Goal: Task Accomplishment & Management: Use online tool/utility

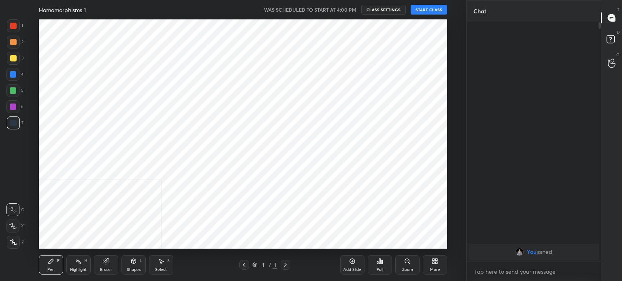
scroll to position [40258, 40053]
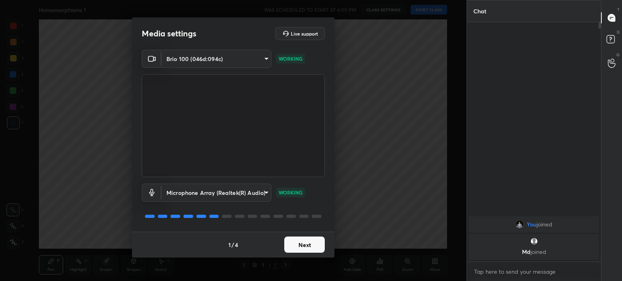
click at [308, 250] on button "Next" at bounding box center [304, 245] width 40 height 16
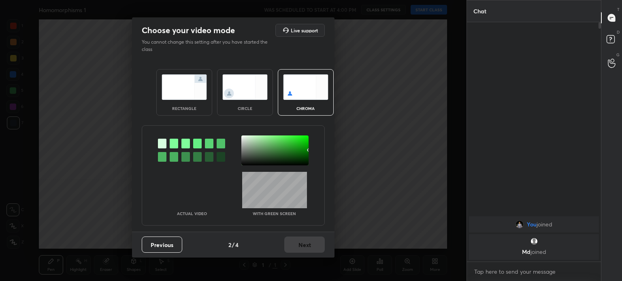
click at [308, 250] on div "Previous 2 / 4 Next" at bounding box center [233, 245] width 202 height 26
click at [243, 102] on div "circle" at bounding box center [245, 92] width 56 height 47
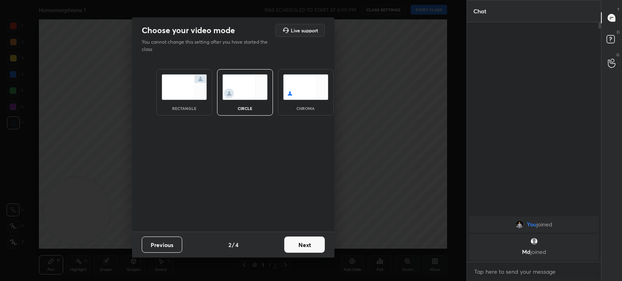
click at [289, 107] on div "chroma" at bounding box center [305, 108] width 32 height 4
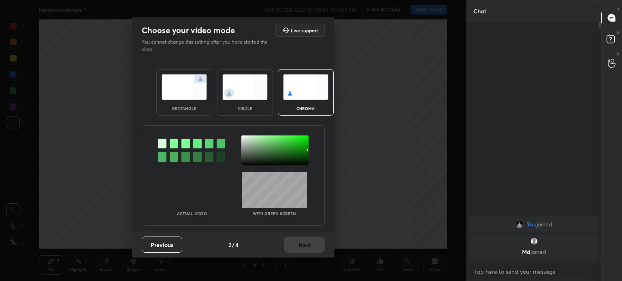
click at [252, 155] on div at bounding box center [274, 151] width 67 height 30
click at [306, 251] on button "Next" at bounding box center [304, 245] width 40 height 16
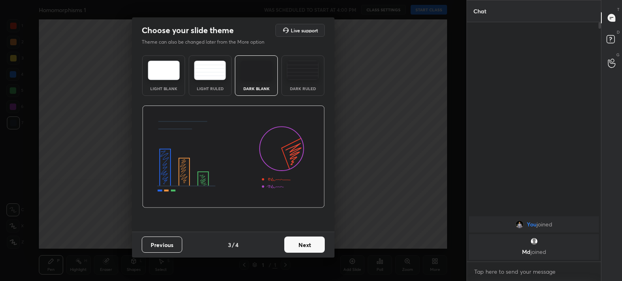
click at [306, 251] on button "Next" at bounding box center [304, 245] width 40 height 16
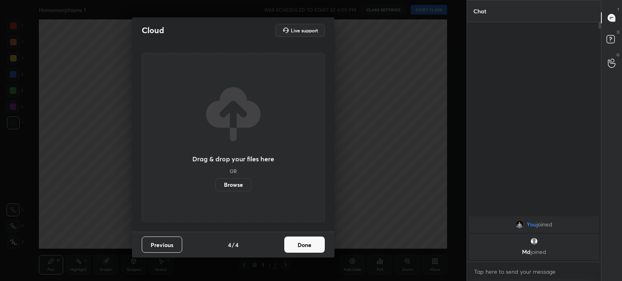
click at [306, 251] on button "Done" at bounding box center [304, 245] width 40 height 16
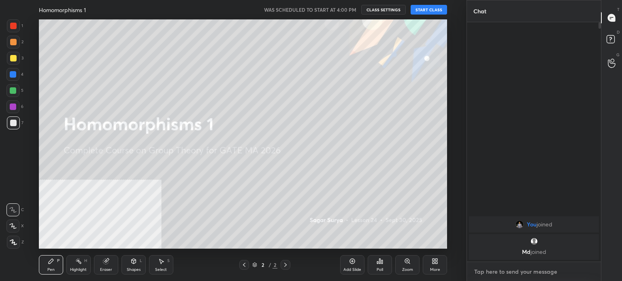
type textarea "x"
click at [495, 269] on textarea at bounding box center [533, 272] width 121 height 13
type textarea "a"
type textarea "x"
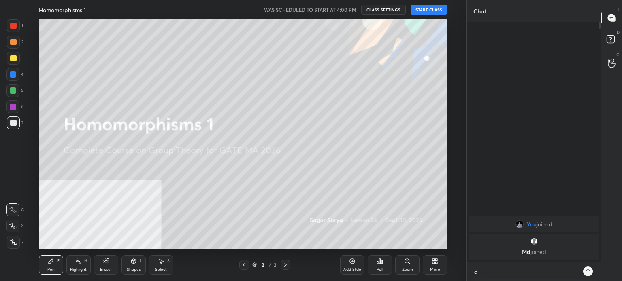
type textarea "at"
type textarea "x"
type textarea "at"
type textarea "x"
type textarea "at 4"
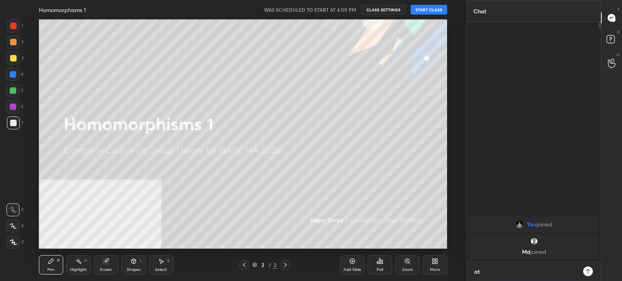
type textarea "x"
type textarea "at 4:"
type textarea "x"
type textarea "at 4:1"
type textarea "x"
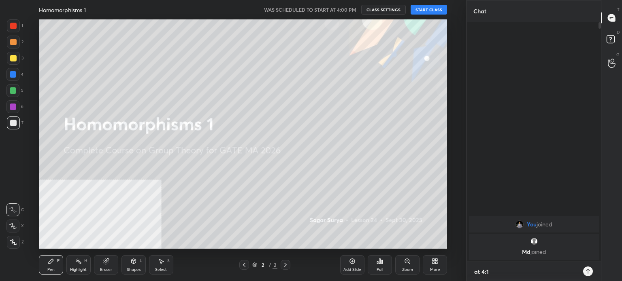
type textarea "at 4:10"
type textarea "x"
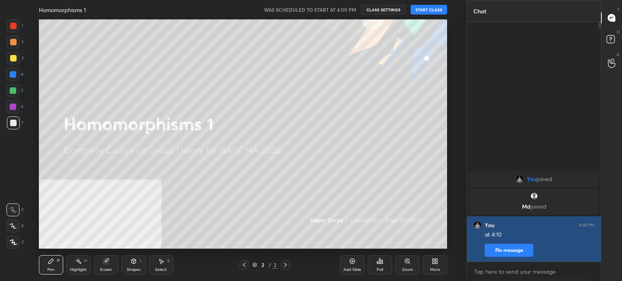
drag, startPoint x: 519, startPoint y: 258, endPoint x: 519, endPoint y: 251, distance: 6.5
click at [519, 251] on div "You 4:04 PM at 4:10 Pin message" at bounding box center [534, 239] width 134 height 45
click at [519, 251] on button "Pin message" at bounding box center [509, 250] width 49 height 13
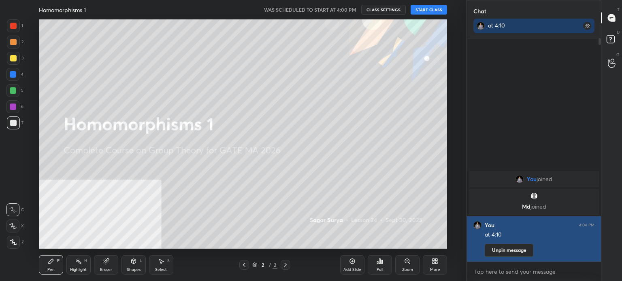
scroll to position [154, 132]
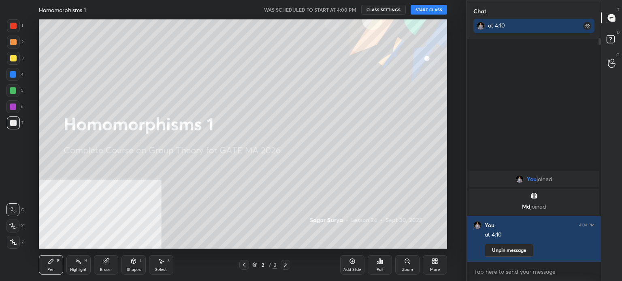
click at [438, 11] on button "START CLASS" at bounding box center [429, 10] width 36 height 10
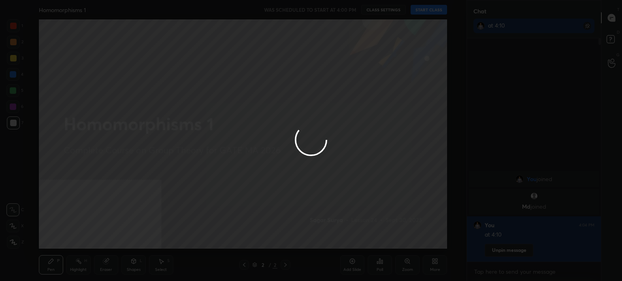
type textarea "x"
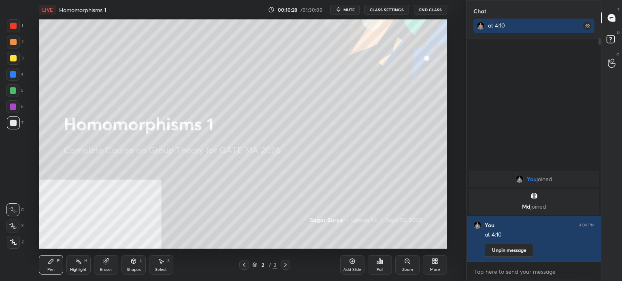
click at [354, 5] on button "mute" at bounding box center [344, 10] width 29 height 10
click at [434, 11] on button "End Class" at bounding box center [430, 10] width 33 height 10
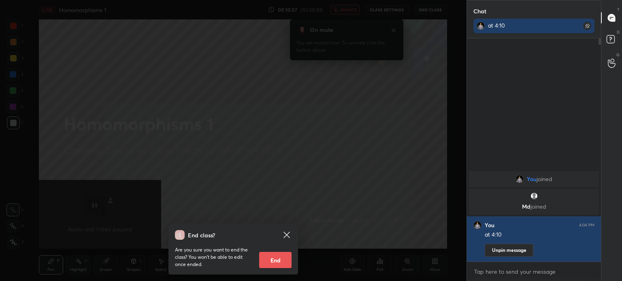
click at [288, 233] on icon at bounding box center [286, 235] width 6 height 6
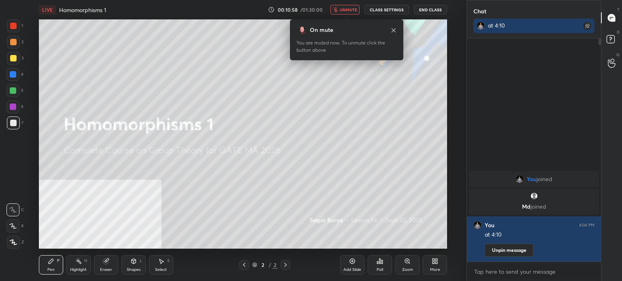
click at [353, 13] on button "unmute" at bounding box center [344, 10] width 29 height 10
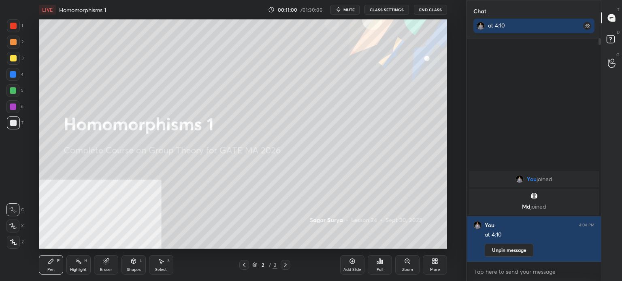
click at [352, 9] on span "mute" at bounding box center [348, 10] width 11 height 6
click at [428, 7] on button "End Class" at bounding box center [430, 10] width 33 height 10
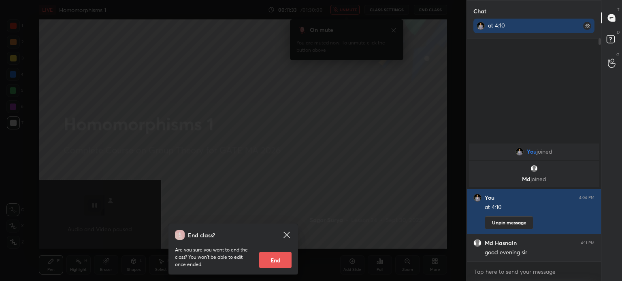
click at [287, 232] on icon at bounding box center [287, 235] width 10 height 10
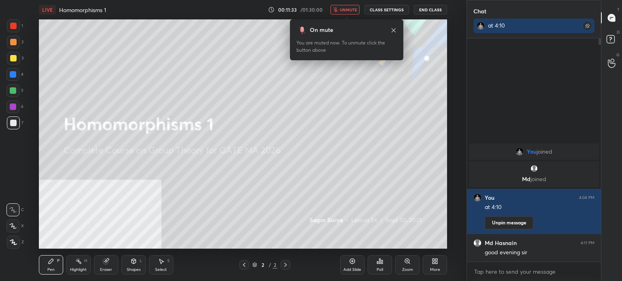
click at [348, 8] on span "unmute" at bounding box center [348, 10] width 17 height 6
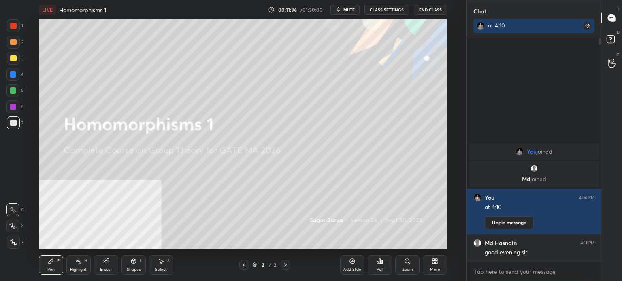
click at [352, 268] on div "Add Slide" at bounding box center [352, 270] width 18 height 4
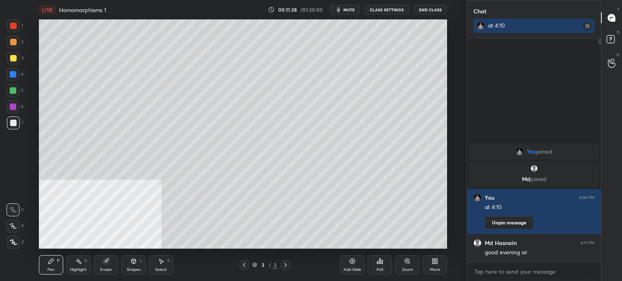
click at [16, 121] on div at bounding box center [13, 123] width 13 height 13
click at [355, 8] on span "mute" at bounding box center [348, 10] width 11 height 6
click at [353, 9] on span "unmute" at bounding box center [348, 10] width 17 height 6
click at [436, 273] on div "More" at bounding box center [435, 264] width 24 height 19
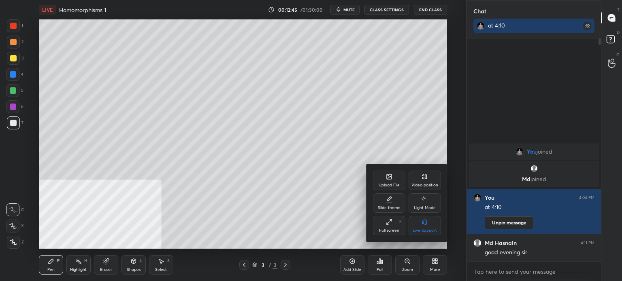
click at [392, 181] on div "Upload File" at bounding box center [389, 180] width 32 height 19
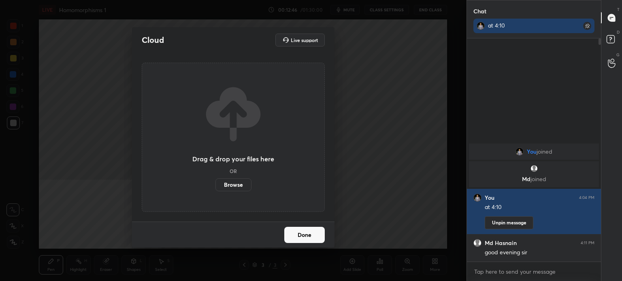
click at [227, 187] on label "Browse" at bounding box center [233, 185] width 36 height 13
click at [215, 187] on input "Browse" at bounding box center [215, 185] width 0 height 13
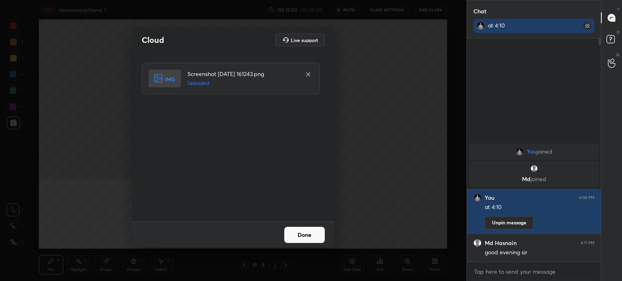
click at [313, 235] on button "Done" at bounding box center [304, 235] width 40 height 16
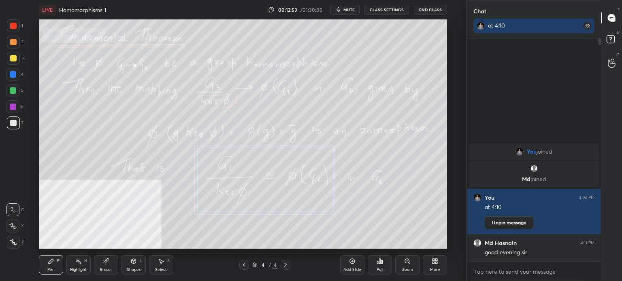
drag, startPoint x: 13, startPoint y: 60, endPoint x: 26, endPoint y: 60, distance: 12.6
click at [13, 60] on div at bounding box center [13, 58] width 6 height 6
click at [11, 169] on div "1 2 3 4 5 6 7 C X Z C X Z E E Erase all H H" at bounding box center [13, 134] width 26 height 230
click at [351, 263] on icon at bounding box center [352, 261] width 6 height 6
click at [13, 121] on div at bounding box center [13, 123] width 6 height 6
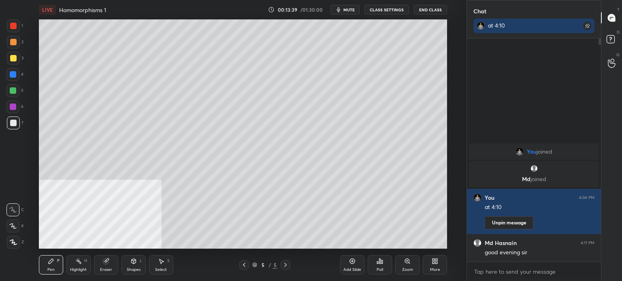
click at [14, 58] on div at bounding box center [13, 58] width 6 height 6
click at [137, 264] on div "Shapes L" at bounding box center [133, 264] width 24 height 19
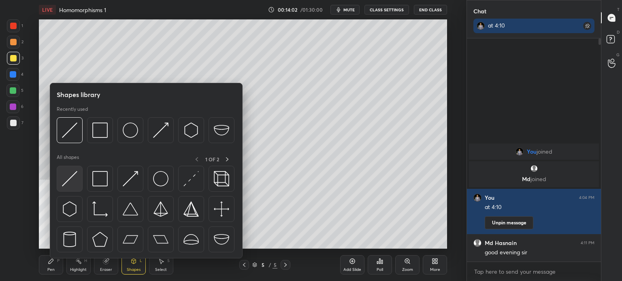
click at [75, 183] on img at bounding box center [69, 178] width 15 height 15
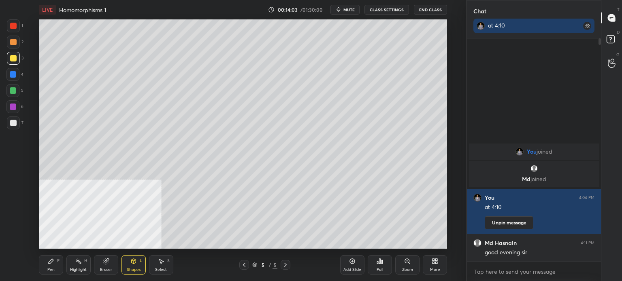
drag, startPoint x: 13, startPoint y: 26, endPoint x: 36, endPoint y: 33, distance: 23.8
click at [13, 26] on div at bounding box center [13, 26] width 6 height 6
click at [12, 125] on div at bounding box center [13, 123] width 6 height 6
click at [39, 266] on div "Pen P" at bounding box center [51, 264] width 24 height 19
click at [9, 45] on div at bounding box center [13, 42] width 13 height 13
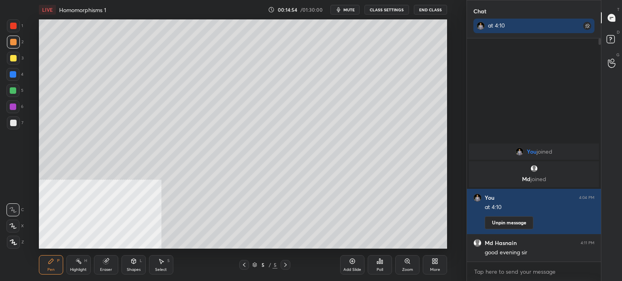
click at [17, 124] on div at bounding box center [13, 123] width 13 height 13
click at [6, 170] on div "1 2 3 4 5 6 7 C X Z C X Z E E Erase all H H" at bounding box center [13, 134] width 26 height 230
click at [15, 121] on div at bounding box center [13, 123] width 13 height 13
drag, startPoint x: 143, startPoint y: 263, endPoint x: 139, endPoint y: 260, distance: 4.9
click at [141, 264] on div "Shapes L" at bounding box center [133, 264] width 24 height 19
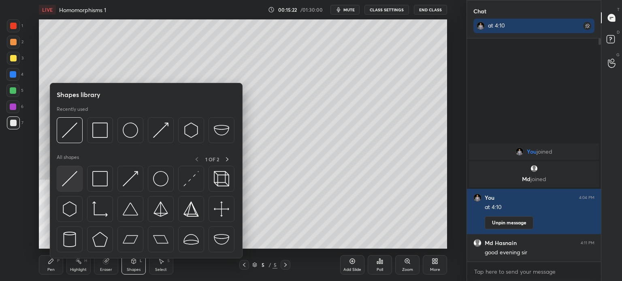
click at [77, 188] on div at bounding box center [70, 179] width 26 height 26
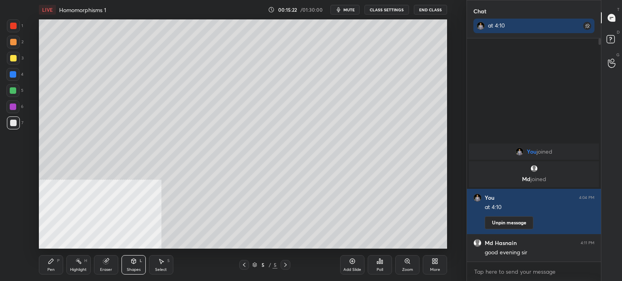
click at [15, 28] on div at bounding box center [13, 25] width 13 height 13
click at [15, 75] on div at bounding box center [13, 74] width 6 height 6
click at [53, 269] on div "Pen" at bounding box center [50, 270] width 7 height 4
click at [16, 123] on div at bounding box center [13, 123] width 6 height 6
click at [15, 89] on div at bounding box center [13, 90] width 6 height 6
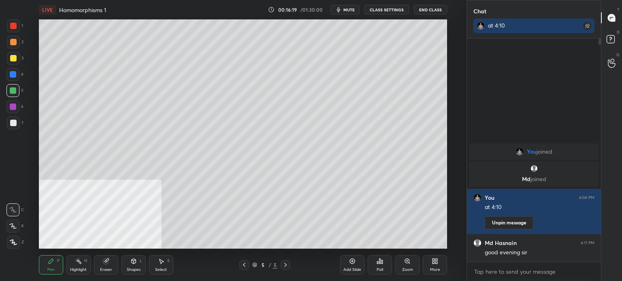
drag, startPoint x: 10, startPoint y: 72, endPoint x: 11, endPoint y: 67, distance: 5.1
click at [10, 72] on div at bounding box center [13, 74] width 6 height 6
click at [587, 27] on icon at bounding box center [586, 26] width 3 height 3
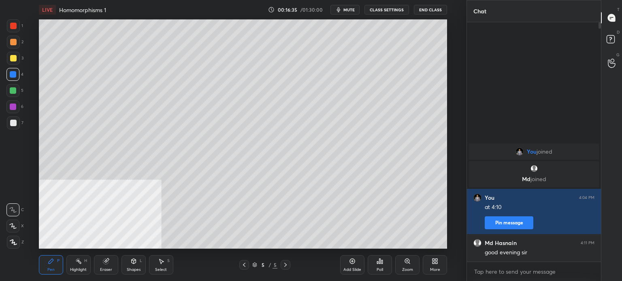
click at [14, 94] on div at bounding box center [13, 90] width 6 height 6
click at [13, 64] on div at bounding box center [13, 58] width 13 height 13
click at [16, 121] on div at bounding box center [13, 123] width 13 height 13
click at [16, 91] on div at bounding box center [13, 90] width 6 height 6
click at [13, 62] on div at bounding box center [13, 58] width 13 height 13
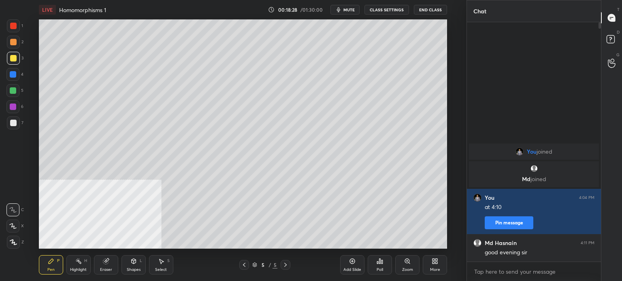
click at [11, 98] on div "5" at bounding box center [14, 92] width 17 height 16
click at [437, 269] on div "More" at bounding box center [435, 270] width 10 height 4
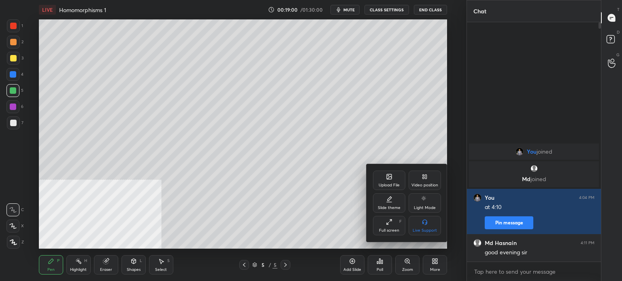
click at [388, 176] on icon at bounding box center [388, 176] width 1 height 1
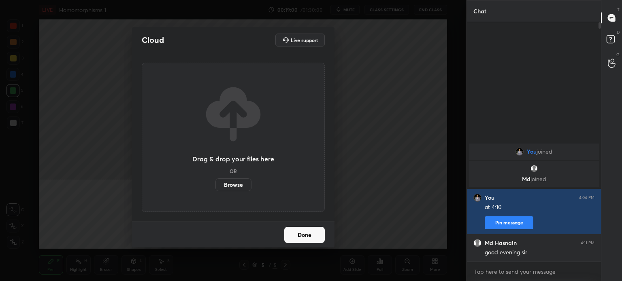
click at [233, 186] on label "Browse" at bounding box center [233, 185] width 36 height 13
click at [215, 186] on input "Browse" at bounding box center [215, 185] width 0 height 13
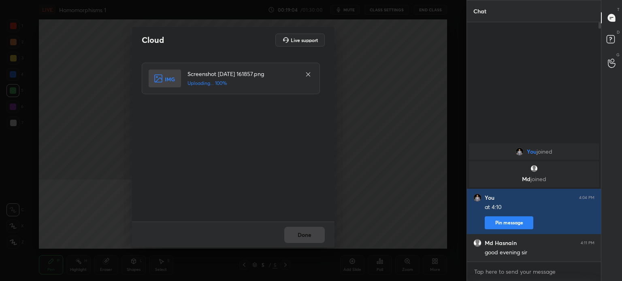
click at [304, 238] on div "Done" at bounding box center [233, 235] width 202 height 26
click at [305, 239] on button "Done" at bounding box center [304, 235] width 40 height 16
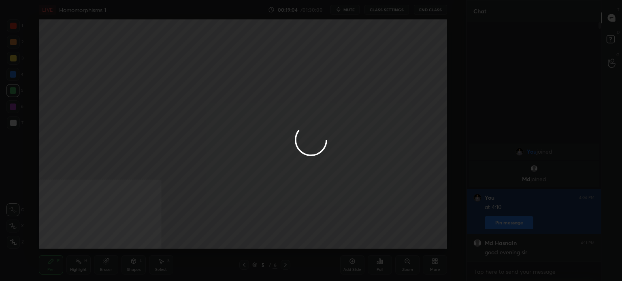
click at [305, 239] on button "Done" at bounding box center [304, 235] width 40 height 16
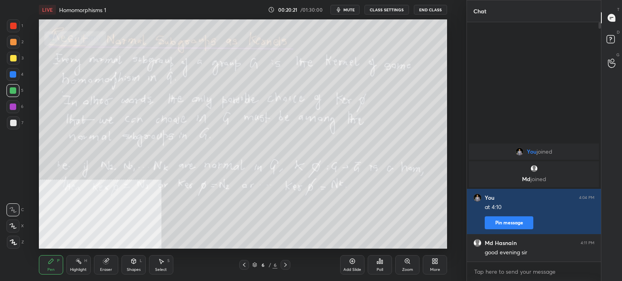
click at [355, 9] on span "mute" at bounding box center [348, 10] width 11 height 6
click at [439, 11] on button "End Class" at bounding box center [430, 10] width 33 height 10
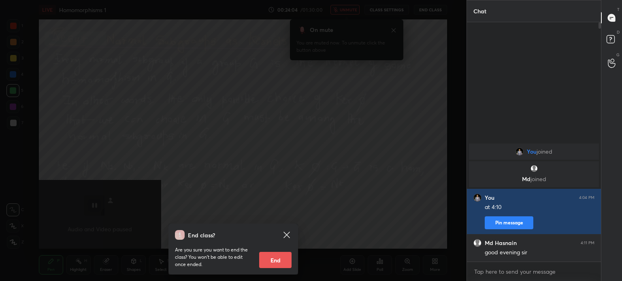
click at [287, 232] on icon at bounding box center [287, 235] width 10 height 10
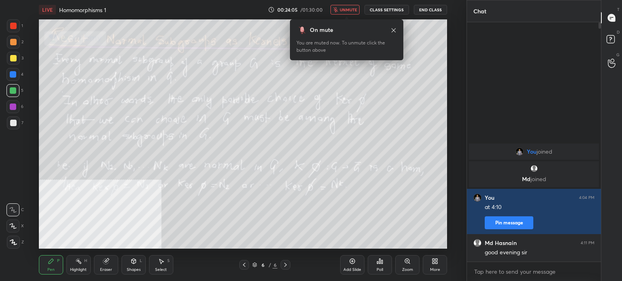
click at [353, 11] on span "unmute" at bounding box center [348, 10] width 17 height 6
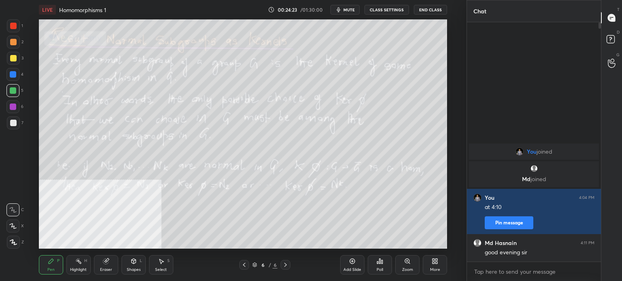
click at [455, 278] on div "LIVE Homomorphisms 1 00:24:23 / 01:30:00 mute CLASS SETTINGS End Class Setting …" at bounding box center [243, 140] width 434 height 281
click at [436, 265] on div "More" at bounding box center [435, 264] width 24 height 19
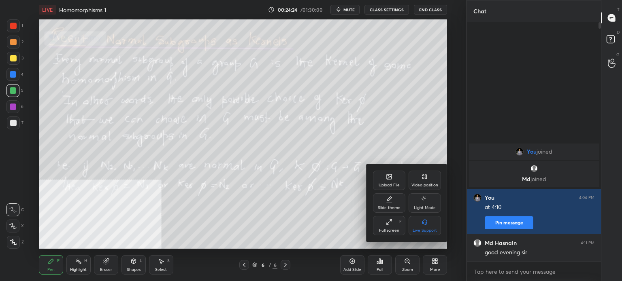
click at [392, 182] on div "Upload File" at bounding box center [389, 180] width 32 height 19
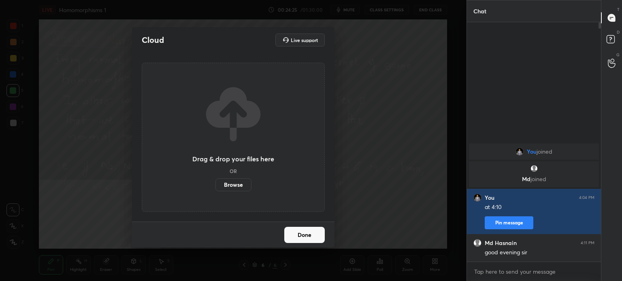
click at [240, 182] on label "Browse" at bounding box center [233, 185] width 36 height 13
click at [215, 182] on input "Browse" at bounding box center [215, 185] width 0 height 13
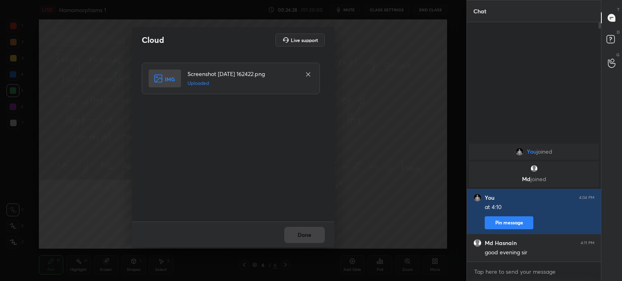
click at [317, 236] on button "Done" at bounding box center [304, 235] width 40 height 16
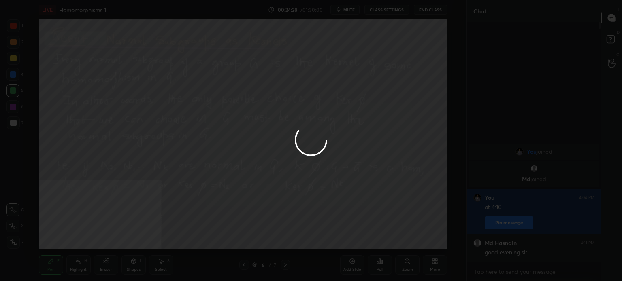
click at [320, 238] on div at bounding box center [311, 140] width 622 height 281
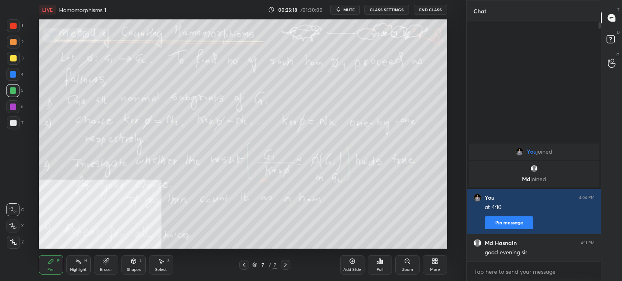
drag, startPoint x: 353, startPoint y: 11, endPoint x: 358, endPoint y: 11, distance: 4.1
click at [353, 11] on span "mute" at bounding box center [348, 10] width 11 height 6
click at [425, 9] on button "End Class" at bounding box center [430, 10] width 33 height 10
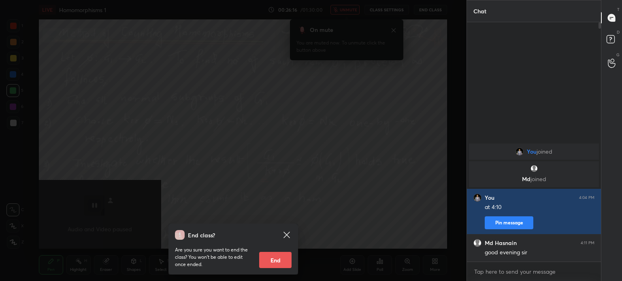
click at [287, 231] on icon at bounding box center [287, 235] width 10 height 10
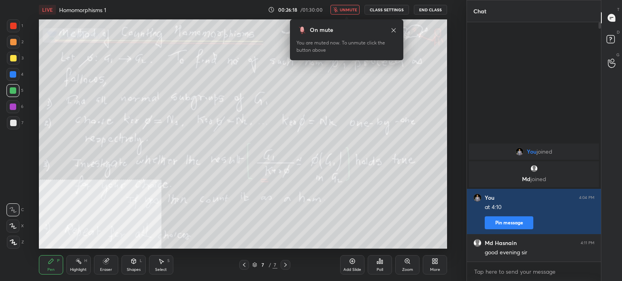
click at [351, 9] on span "unmute" at bounding box center [348, 10] width 17 height 6
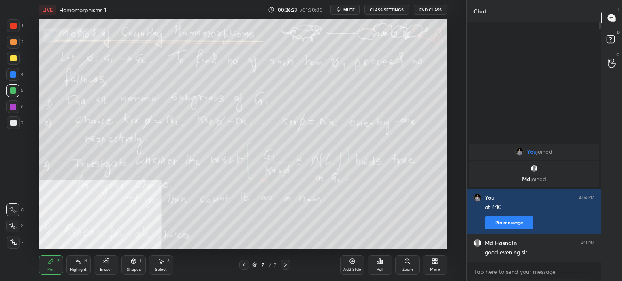
click at [20, 174] on div "1 2 3 4 5 6 7 C X Z C X Z E E Erase all H H" at bounding box center [13, 134] width 26 height 230
click at [349, 266] on div "Add Slide" at bounding box center [352, 264] width 24 height 19
click at [16, 58] on div at bounding box center [13, 58] width 6 height 6
drag, startPoint x: 1, startPoint y: 143, endPoint x: 3, endPoint y: 136, distance: 6.4
click at [2, 143] on div "1 2 3 4 5 6 7 C X Z C X Z E E Erase all H H" at bounding box center [13, 134] width 26 height 230
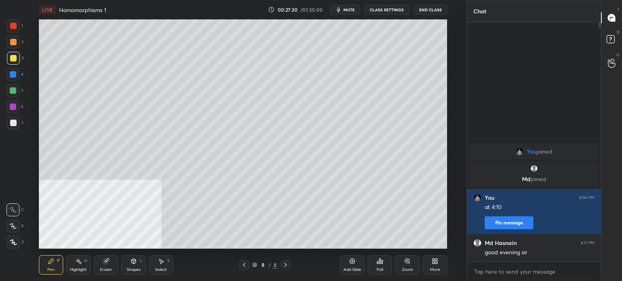
click at [13, 27] on div at bounding box center [13, 26] width 6 height 6
click at [132, 270] on div "Shapes" at bounding box center [134, 270] width 14 height 4
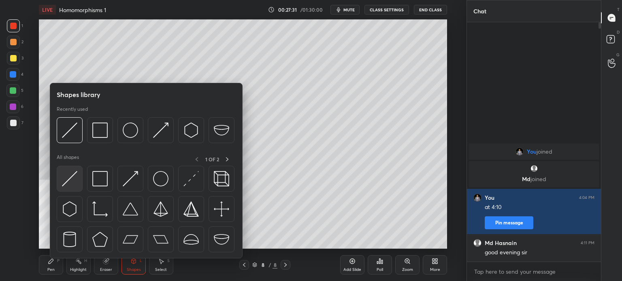
click at [77, 183] on img at bounding box center [69, 178] width 15 height 15
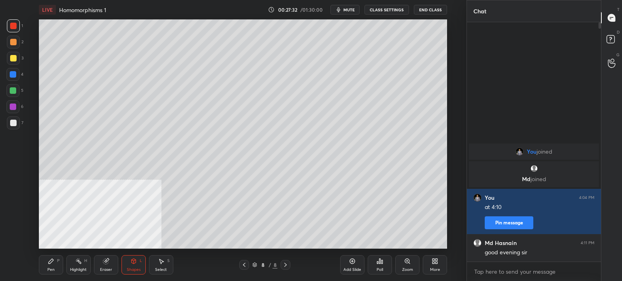
drag, startPoint x: 11, startPoint y: 73, endPoint x: 24, endPoint y: 68, distance: 13.8
click at [11, 74] on div at bounding box center [13, 74] width 6 height 6
click at [61, 271] on div "Pen P" at bounding box center [51, 264] width 24 height 19
click at [18, 127] on div at bounding box center [13, 123] width 13 height 13
click at [144, 275] on div "Shapes L" at bounding box center [133, 264] width 24 height 19
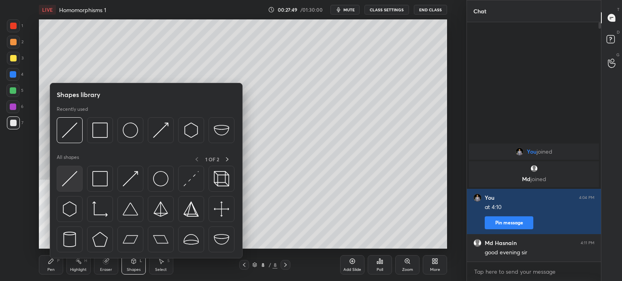
click at [79, 180] on div at bounding box center [70, 179] width 26 height 26
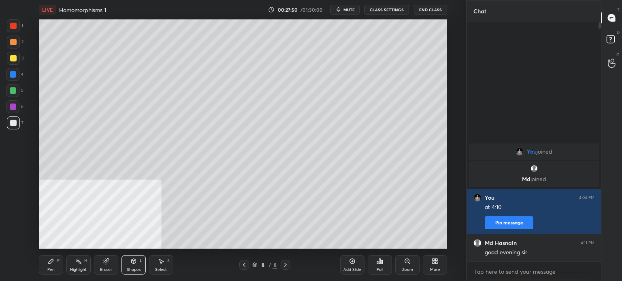
click at [13, 90] on div at bounding box center [13, 90] width 6 height 6
click at [11, 44] on div at bounding box center [13, 42] width 6 height 6
click at [53, 262] on icon at bounding box center [51, 261] width 6 height 6
drag, startPoint x: 12, startPoint y: 209, endPoint x: 13, endPoint y: 142, distance: 67.6
click at [12, 208] on icon at bounding box center [12, 210] width 7 height 6
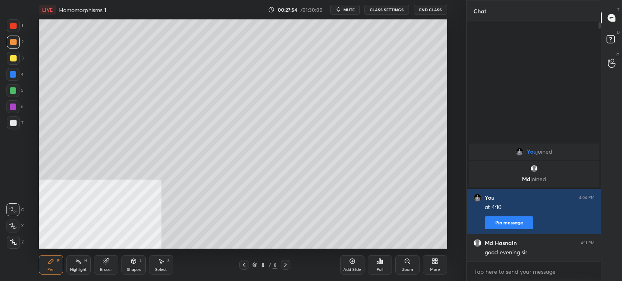
click at [12, 125] on div at bounding box center [13, 123] width 6 height 6
click at [13, 108] on div at bounding box center [13, 107] width 6 height 6
click at [14, 213] on div at bounding box center [12, 210] width 13 height 13
click at [15, 129] on div at bounding box center [13, 123] width 13 height 13
click at [16, 95] on div at bounding box center [12, 90] width 13 height 13
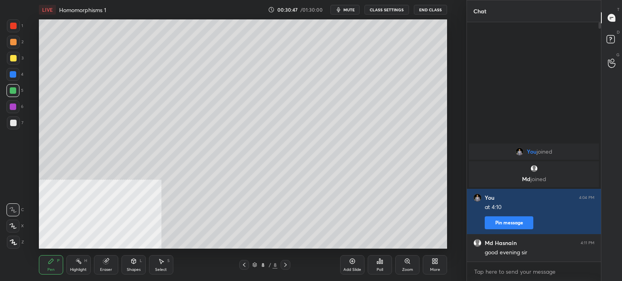
click at [13, 125] on div at bounding box center [13, 123] width 6 height 6
click at [351, 266] on div "Add Slide" at bounding box center [352, 264] width 24 height 19
click at [11, 29] on div at bounding box center [13, 26] width 6 height 6
click at [16, 122] on div at bounding box center [13, 123] width 6 height 6
click at [248, 266] on div at bounding box center [244, 265] width 10 height 10
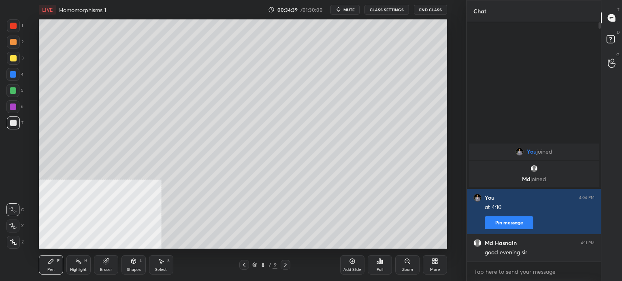
click at [285, 265] on icon at bounding box center [285, 265] width 6 height 6
click at [435, 265] on div "More" at bounding box center [435, 264] width 24 height 19
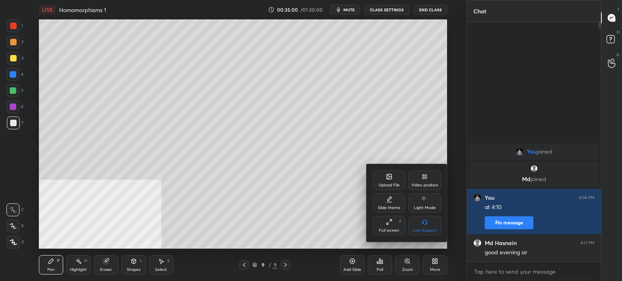
click at [431, 183] on div "Video position" at bounding box center [424, 185] width 27 height 4
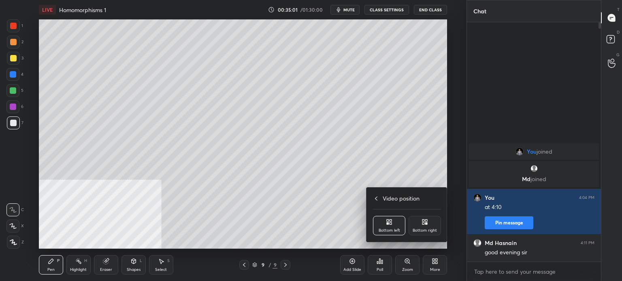
click at [428, 227] on div "Bottom right" at bounding box center [425, 225] width 32 height 19
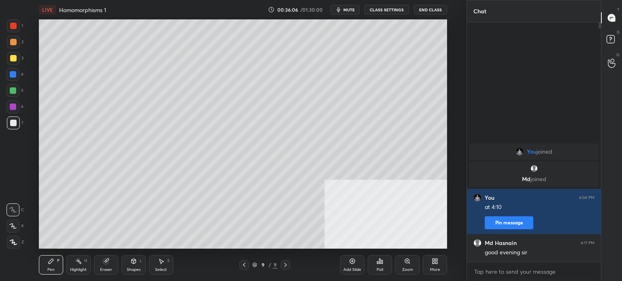
click at [112, 266] on div "Eraser" at bounding box center [106, 264] width 24 height 19
click at [16, 224] on div at bounding box center [12, 226] width 13 height 13
click at [140, 262] on div "L" at bounding box center [141, 261] width 2 height 4
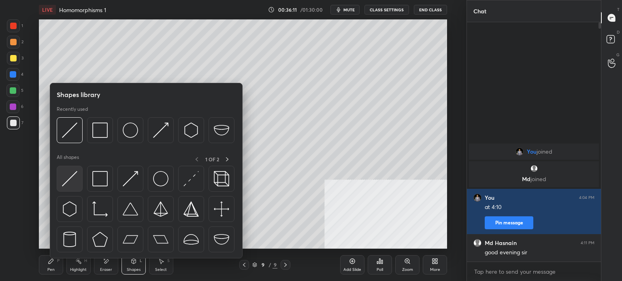
click at [76, 182] on img at bounding box center [69, 178] width 15 height 15
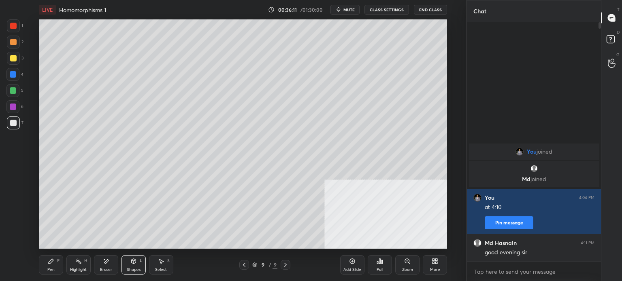
click at [18, 98] on div "5" at bounding box center [14, 92] width 17 height 16
click at [14, 91] on div at bounding box center [13, 90] width 6 height 6
click at [55, 258] on div "Pen P" at bounding box center [51, 264] width 24 height 19
click at [17, 123] on div at bounding box center [13, 123] width 13 height 13
drag, startPoint x: 247, startPoint y: 265, endPoint x: 238, endPoint y: 269, distance: 10.5
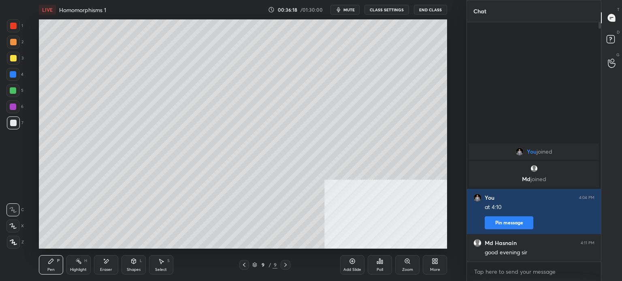
click at [246, 266] on div at bounding box center [244, 265] width 10 height 10
click at [287, 262] on icon at bounding box center [285, 265] width 6 height 6
click at [355, 10] on span "mute" at bounding box center [348, 10] width 11 height 6
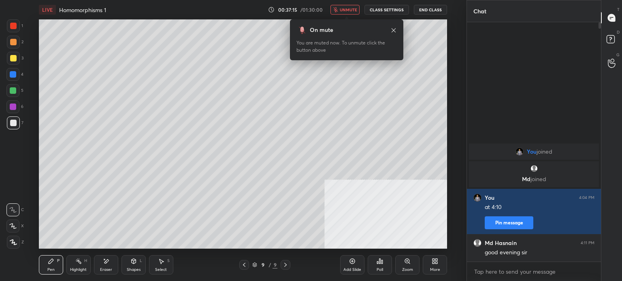
click at [349, 9] on span "unmute" at bounding box center [348, 10] width 17 height 6
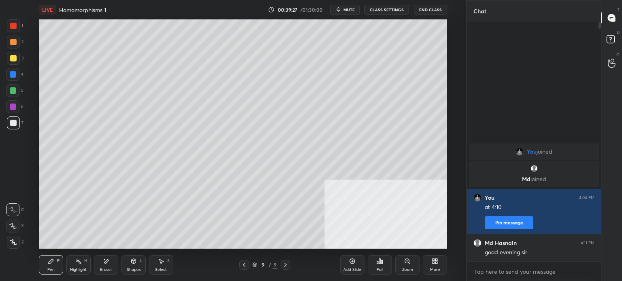
click at [6, 145] on div "1 2 3 4 5 6 7 C X Z E E Erase all H H" at bounding box center [13, 134] width 26 height 230
click at [347, 257] on div "Add Slide" at bounding box center [352, 264] width 24 height 19
click at [6, 62] on div "1 2 3 4 5 6 7 C X Z E E Erase all H H" at bounding box center [13, 134] width 26 height 230
click at [9, 63] on div at bounding box center [13, 58] width 13 height 13
click at [349, 15] on div "LIVE Homomorphisms 1 00:40:02 / 01:30:00 mute CLASS SETTINGS End Class" at bounding box center [243, 9] width 408 height 19
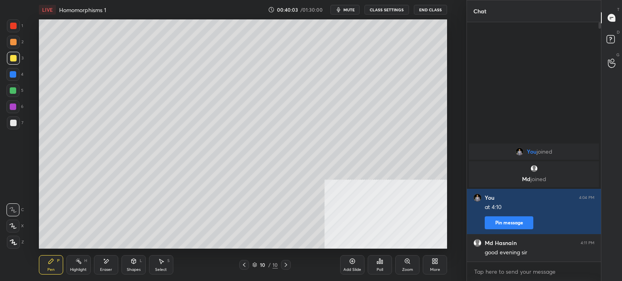
click at [351, 9] on span "mute" at bounding box center [348, 10] width 11 height 6
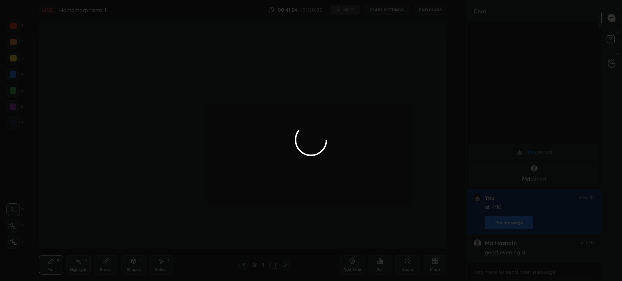
scroll to position [40258, 40054]
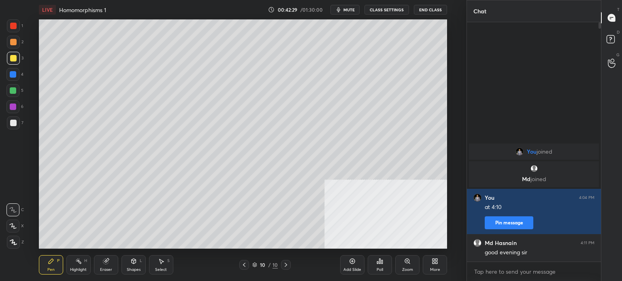
click at [349, 11] on span "mute" at bounding box center [348, 10] width 11 height 6
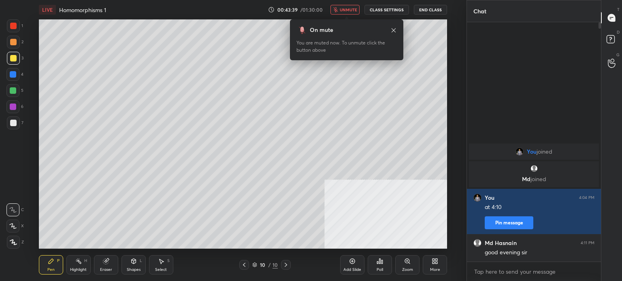
click at [436, 11] on button "End Class" at bounding box center [430, 10] width 33 height 10
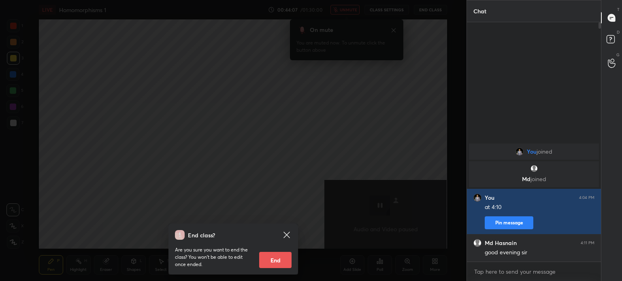
click at [287, 234] on icon at bounding box center [287, 235] width 10 height 10
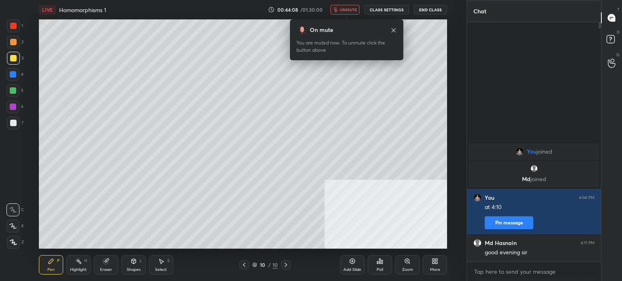
click at [351, 9] on span "unmute" at bounding box center [348, 10] width 17 height 6
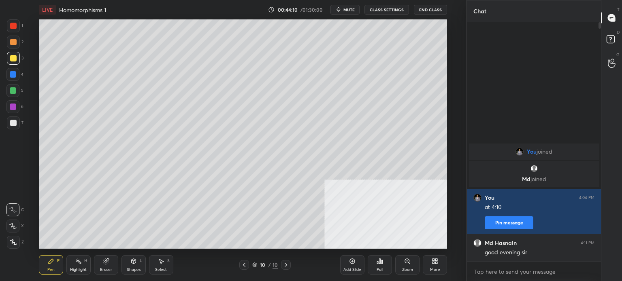
click at [10, 121] on div at bounding box center [13, 123] width 6 height 6
click at [355, 12] on span "mute" at bounding box center [348, 10] width 11 height 6
click at [11, 107] on div at bounding box center [13, 107] width 6 height 6
click at [349, 6] on button "unmute" at bounding box center [344, 10] width 29 height 10
click at [16, 124] on div at bounding box center [13, 123] width 6 height 6
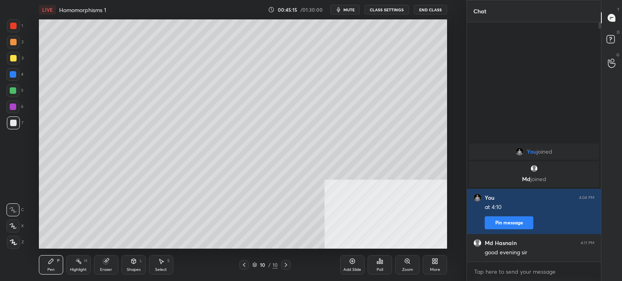
click at [14, 28] on div at bounding box center [13, 26] width 6 height 6
drag, startPoint x: 141, startPoint y: 266, endPoint x: 136, endPoint y: 270, distance: 6.6
click at [139, 268] on div "Shapes L" at bounding box center [133, 264] width 24 height 19
click at [123, 267] on div "Shapes L" at bounding box center [133, 264] width 24 height 19
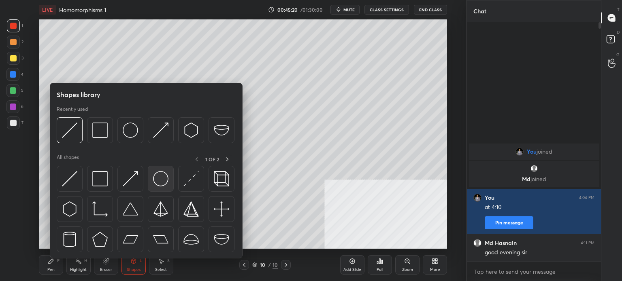
click at [165, 177] on img at bounding box center [160, 178] width 15 height 15
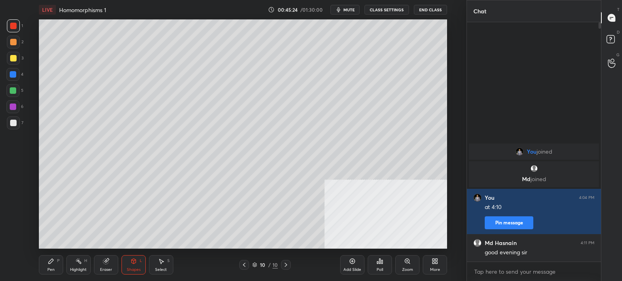
click at [13, 108] on div at bounding box center [13, 107] width 6 height 6
click at [82, 268] on div "Highlight" at bounding box center [78, 270] width 17 height 4
click at [11, 240] on div at bounding box center [12, 242] width 13 height 13
drag, startPoint x: 52, startPoint y: 262, endPoint x: 47, endPoint y: 266, distance: 6.0
click at [49, 265] on div "Pen P" at bounding box center [51, 264] width 24 height 19
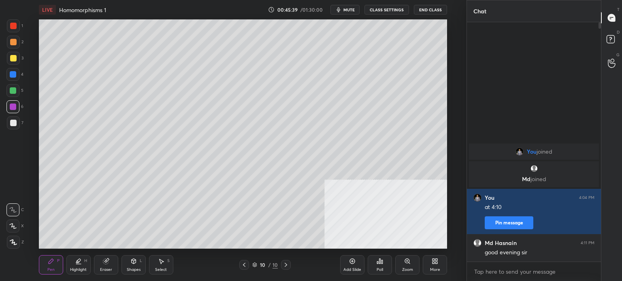
click at [13, 126] on div at bounding box center [13, 123] width 6 height 6
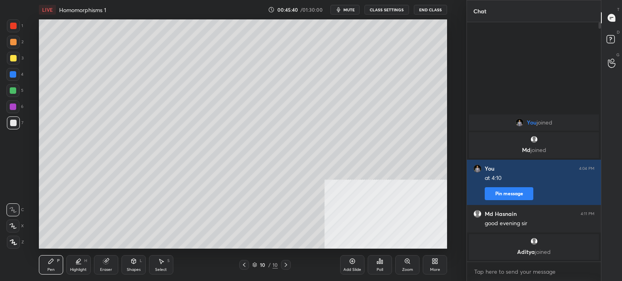
click at [139, 266] on div "Shapes L" at bounding box center [133, 264] width 24 height 19
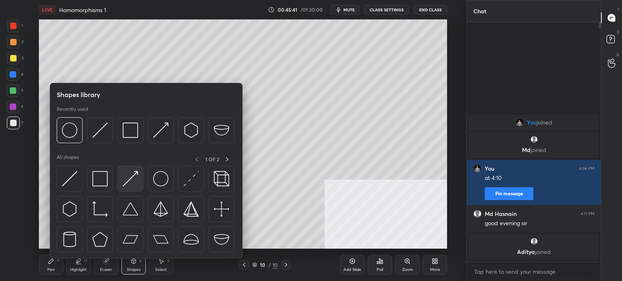
click at [141, 180] on div at bounding box center [130, 179] width 26 height 26
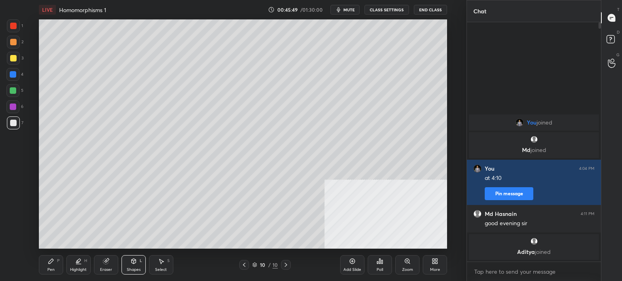
click at [57, 266] on div "Pen P" at bounding box center [51, 264] width 24 height 19
click at [17, 120] on div at bounding box center [13, 123] width 13 height 13
click at [1, 188] on div "1 2 3 4 5 6 7 C X Z C X Z E E Erase all H H" at bounding box center [13, 134] width 26 height 230
click at [26, 160] on div "Setting up your live class Poll for secs No correct answer Start poll" at bounding box center [243, 134] width 434 height 230
drag, startPoint x: 10, startPoint y: 175, endPoint x: 15, endPoint y: 174, distance: 5.7
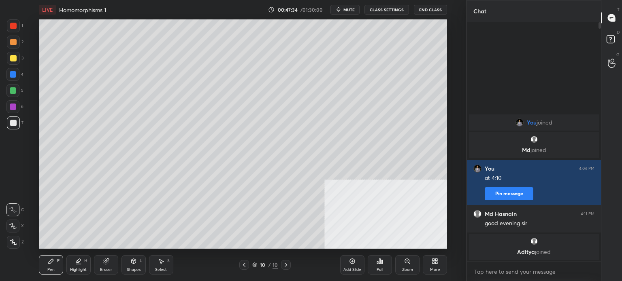
click at [11, 175] on div "1 2 3 4 5 6 7 C X Z C X Z E E Erase all H H" at bounding box center [13, 134] width 26 height 230
click at [20, 186] on div "1 2 3 4 5 6 7 C X Z C X Z E E Erase all H H" at bounding box center [13, 134] width 26 height 230
click at [355, 265] on div "Add Slide" at bounding box center [352, 264] width 24 height 19
click at [16, 45] on div at bounding box center [13, 42] width 13 height 13
click at [9, 110] on div at bounding box center [12, 106] width 13 height 13
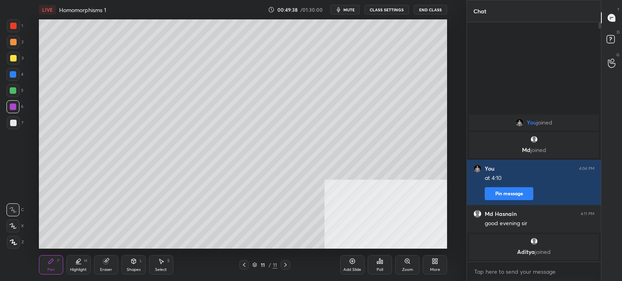
click at [15, 126] on div at bounding box center [13, 123] width 6 height 6
click at [139, 257] on div "Pen P Highlight H Eraser Shapes L Select S 11 / 11 Add Slide Poll Zoom More" at bounding box center [243, 265] width 408 height 32
click at [131, 264] on icon at bounding box center [133, 261] width 6 height 6
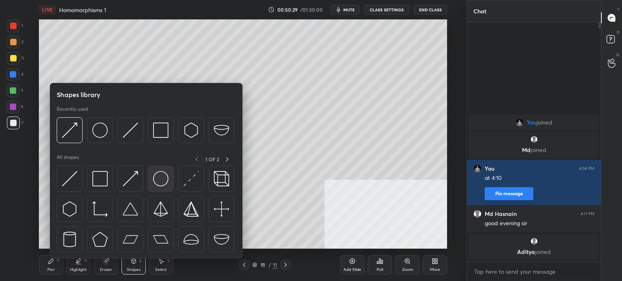
click at [148, 171] on div at bounding box center [161, 179] width 26 height 26
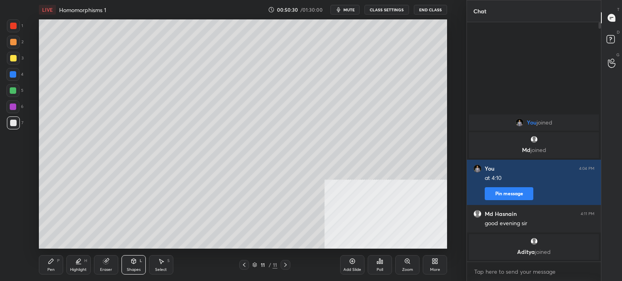
click at [16, 62] on div at bounding box center [13, 58] width 13 height 13
click at [13, 127] on div at bounding box center [13, 123] width 13 height 13
click at [54, 267] on div "Pen P" at bounding box center [51, 264] width 24 height 19
click at [248, 264] on div at bounding box center [244, 265] width 10 height 10
click at [285, 268] on icon at bounding box center [285, 265] width 6 height 6
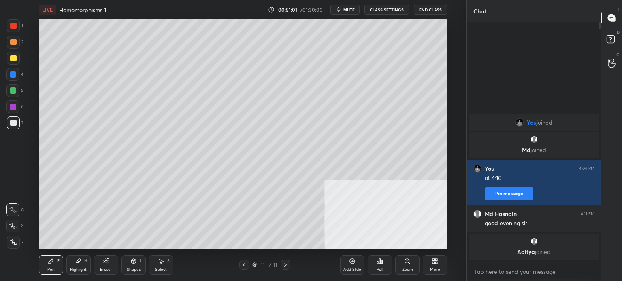
click at [140, 263] on div "L" at bounding box center [141, 261] width 2 height 4
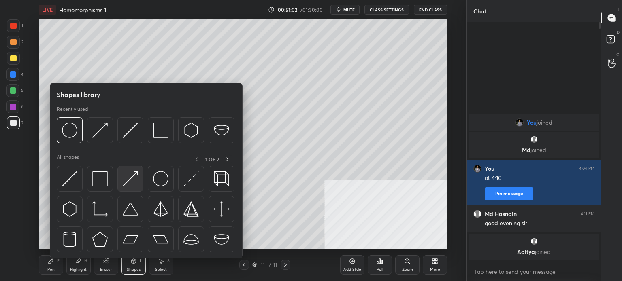
click at [130, 179] on img at bounding box center [130, 178] width 15 height 15
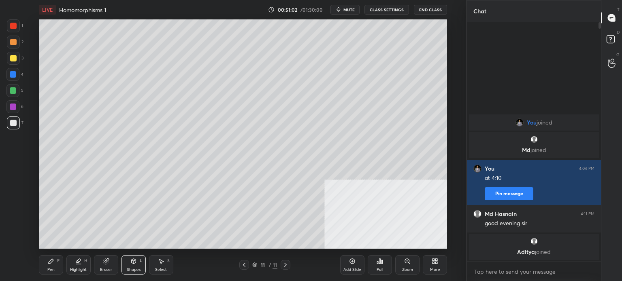
click at [16, 74] on div at bounding box center [13, 74] width 6 height 6
click at [47, 264] on div "Pen P" at bounding box center [51, 264] width 24 height 19
click at [124, 267] on div "Shapes L" at bounding box center [133, 264] width 24 height 19
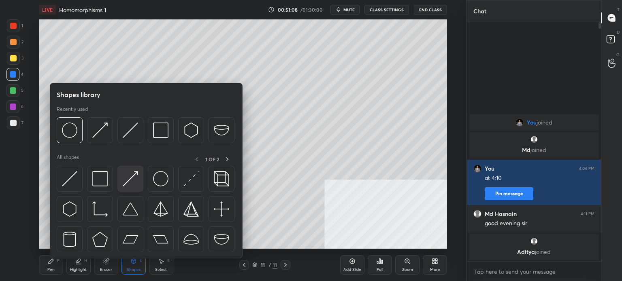
click at [128, 182] on img at bounding box center [130, 178] width 15 height 15
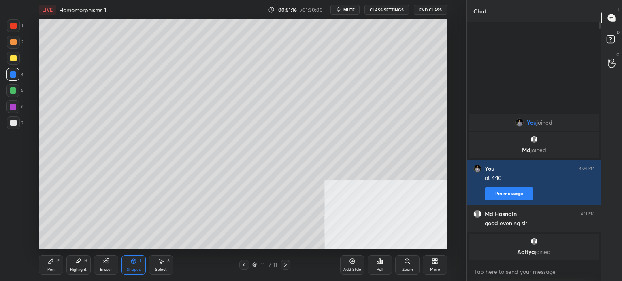
click at [113, 265] on div "Eraser" at bounding box center [106, 264] width 24 height 19
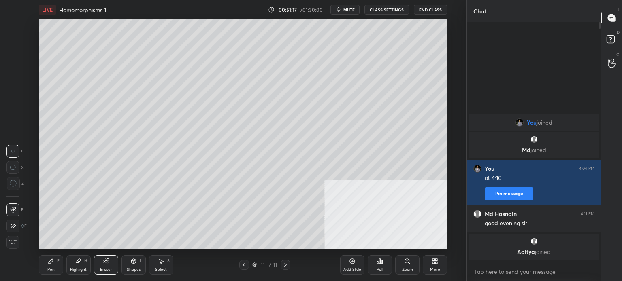
click at [63, 270] on div "Pen P Highlight H Eraser Shapes L Select S" at bounding box center [114, 264] width 151 height 19
drag, startPoint x: 57, startPoint y: 258, endPoint x: 57, endPoint y: 264, distance: 5.7
click at [57, 259] on div "P" at bounding box center [58, 261] width 2 height 4
click at [18, 128] on div at bounding box center [13, 123] width 13 height 13
click at [13, 106] on div "1 2 3 4 5 6 7 C X Z C X Z E E Erase all H H" at bounding box center [13, 134] width 26 height 230
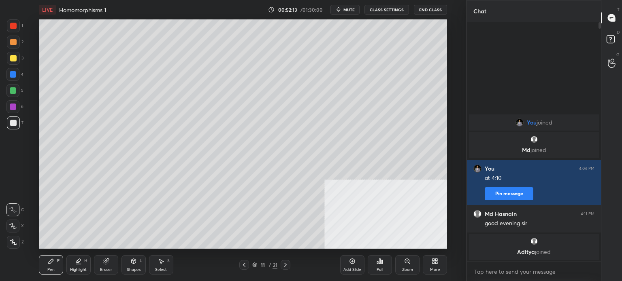
click at [8, 97] on div "5" at bounding box center [14, 92] width 17 height 16
click at [143, 266] on div "Shapes L" at bounding box center [133, 264] width 24 height 19
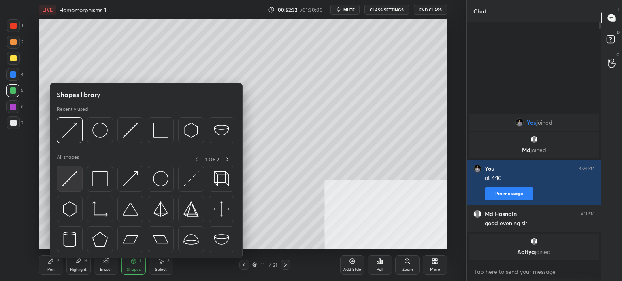
click at [79, 184] on div at bounding box center [70, 179] width 26 height 26
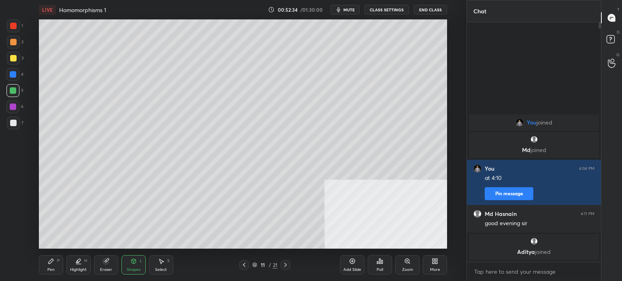
click at [52, 269] on div "Pen" at bounding box center [50, 270] width 7 height 4
click at [12, 44] on div at bounding box center [13, 42] width 6 height 6
click at [138, 270] on div "Shapes" at bounding box center [134, 270] width 14 height 4
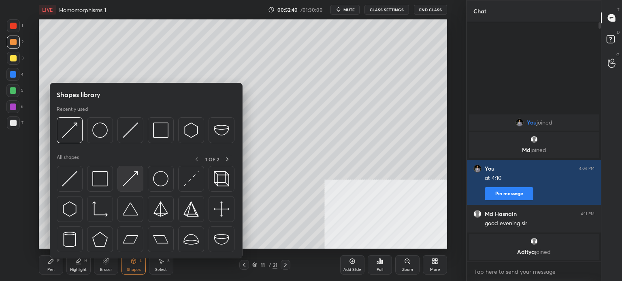
click at [136, 182] on img at bounding box center [130, 178] width 15 height 15
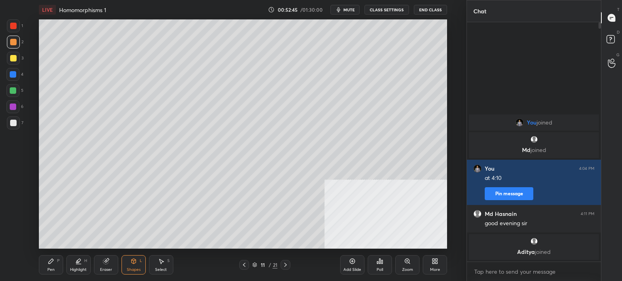
click at [17, 57] on div at bounding box center [13, 58] width 13 height 13
click at [50, 268] on div "Pen P" at bounding box center [51, 264] width 24 height 19
click at [15, 130] on div "7" at bounding box center [15, 125] width 17 height 16
click at [8, 33] on div "1" at bounding box center [15, 27] width 16 height 16
click at [242, 266] on icon at bounding box center [244, 265] width 6 height 6
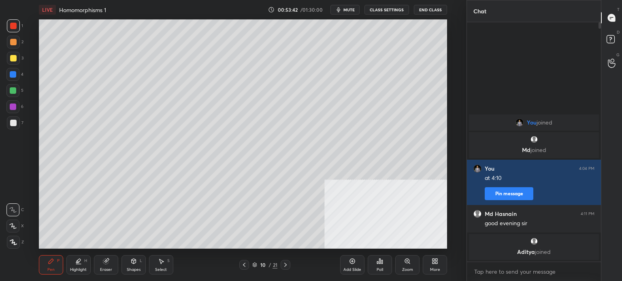
click at [348, 10] on span "mute" at bounding box center [348, 10] width 11 height 6
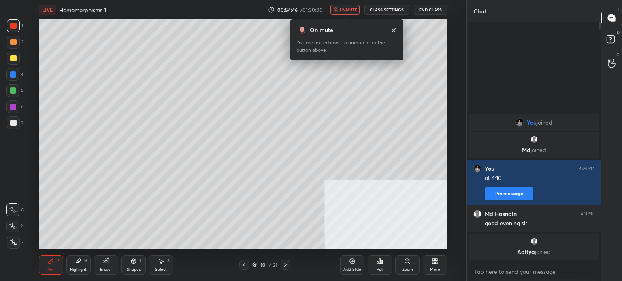
click at [351, 9] on span "unmute" at bounding box center [348, 10] width 17 height 6
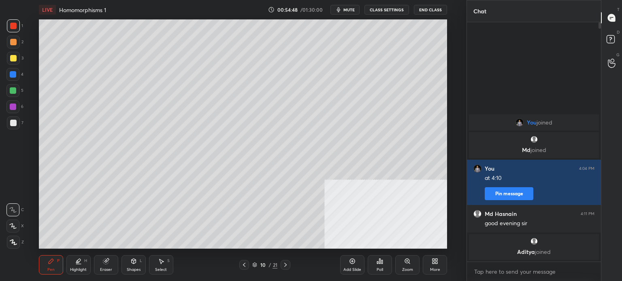
click at [287, 265] on icon at bounding box center [285, 265] width 6 height 6
click at [13, 126] on div at bounding box center [13, 123] width 6 height 6
click at [13, 79] on div at bounding box center [12, 74] width 13 height 13
click at [139, 260] on div "Shapes L" at bounding box center [133, 264] width 24 height 19
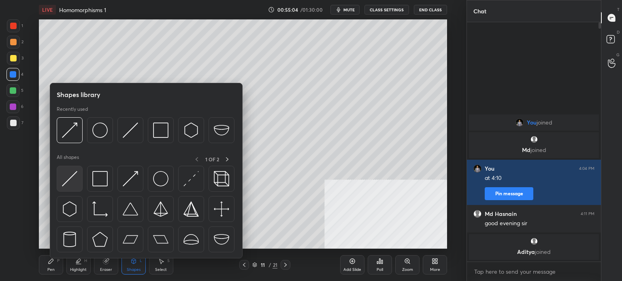
click at [68, 178] on img at bounding box center [69, 178] width 15 height 15
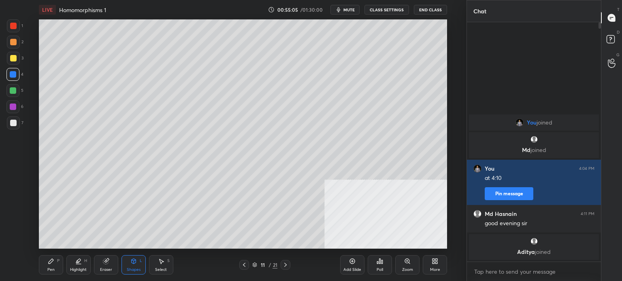
click at [13, 106] on div at bounding box center [13, 107] width 6 height 6
click at [8, 178] on div "1 2 3 4 5 6 7 C X Z C X Z E E Erase all H H" at bounding box center [13, 134] width 26 height 230
click at [15, 119] on div at bounding box center [13, 123] width 13 height 13
click at [364, 267] on div "Add Slide Poll Zoom More" at bounding box center [393, 265] width 107 height 45
drag, startPoint x: 285, startPoint y: 264, endPoint x: 267, endPoint y: 262, distance: 17.9
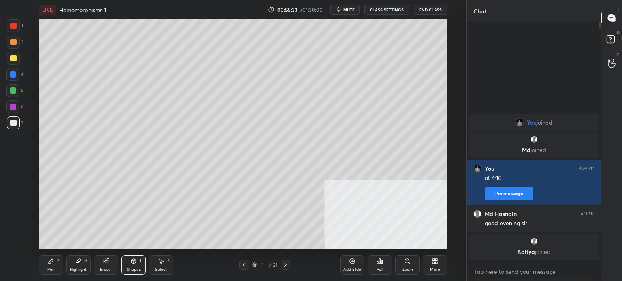
click at [283, 264] on icon at bounding box center [285, 265] width 6 height 6
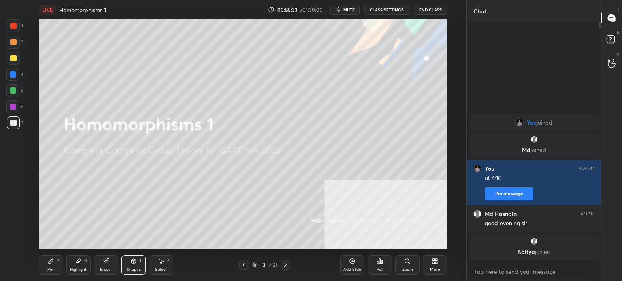
click at [246, 264] on icon at bounding box center [244, 265] width 6 height 6
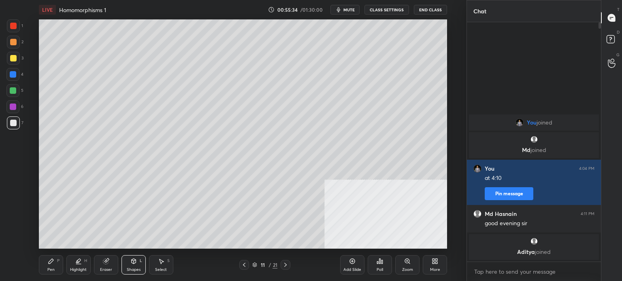
drag, startPoint x: 343, startPoint y: 262, endPoint x: 343, endPoint y: 268, distance: 5.7
click at [344, 263] on div "Add Slide" at bounding box center [352, 264] width 24 height 19
click at [50, 262] on icon at bounding box center [51, 261] width 5 height 5
click at [18, 99] on div "5" at bounding box center [14, 92] width 17 height 16
click at [15, 57] on div at bounding box center [13, 58] width 6 height 6
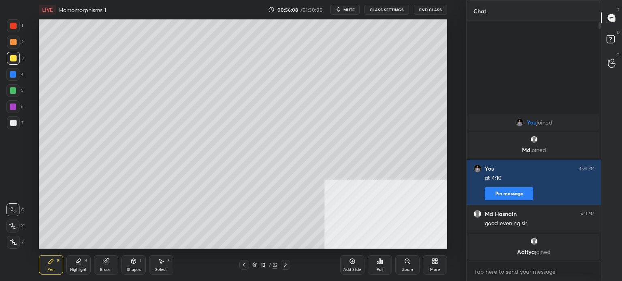
click at [14, 123] on div at bounding box center [13, 123] width 13 height 13
click at [13, 61] on div at bounding box center [13, 58] width 6 height 6
click at [15, 76] on div at bounding box center [13, 74] width 6 height 6
click at [7, 124] on div at bounding box center [13, 123] width 13 height 13
click at [138, 259] on div "Shapes L" at bounding box center [133, 264] width 24 height 19
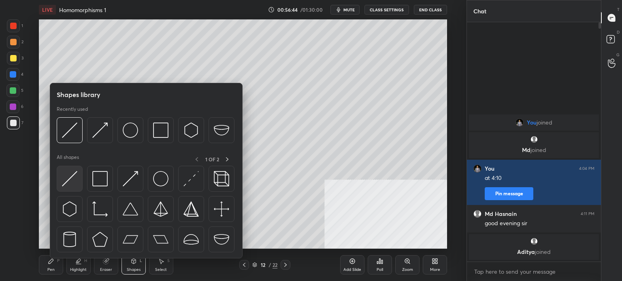
click at [76, 182] on img at bounding box center [69, 178] width 15 height 15
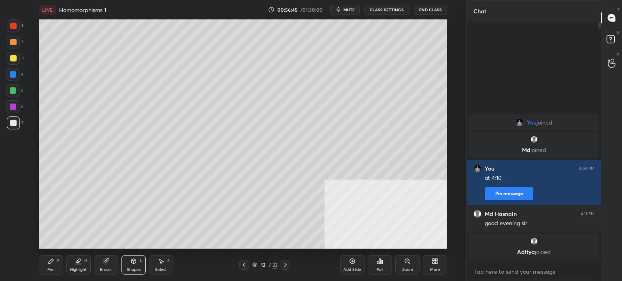
click at [14, 71] on div at bounding box center [12, 74] width 13 height 13
click at [60, 257] on div "Pen P" at bounding box center [51, 264] width 24 height 19
click at [10, 121] on div at bounding box center [13, 123] width 6 height 6
click at [13, 90] on div at bounding box center [13, 90] width 6 height 6
click at [10, 126] on div at bounding box center [13, 123] width 13 height 13
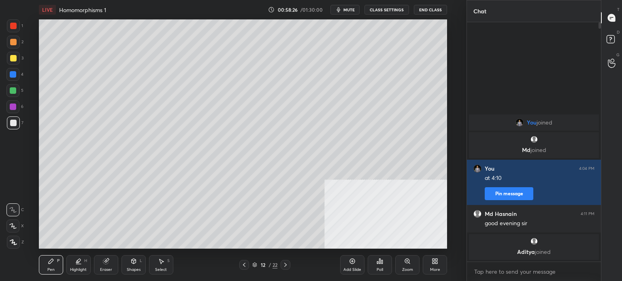
click at [12, 22] on div "1 2 3 4 5 6 7 C X Z C X Z E E Erase all H H LIVE Homomorphisms 1 00:58:26 / 01:…" at bounding box center [230, 140] width 460 height 281
click at [13, 126] on div at bounding box center [13, 123] width 6 height 6
click at [133, 262] on icon at bounding box center [133, 261] width 6 height 6
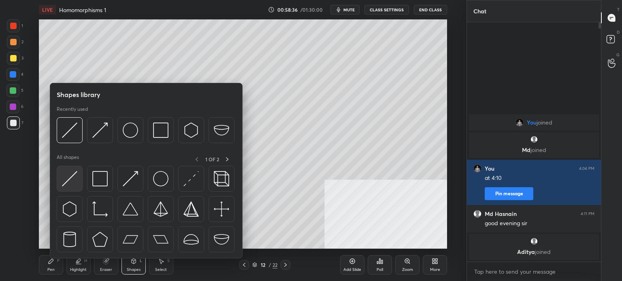
click at [74, 173] on div at bounding box center [70, 179] width 26 height 26
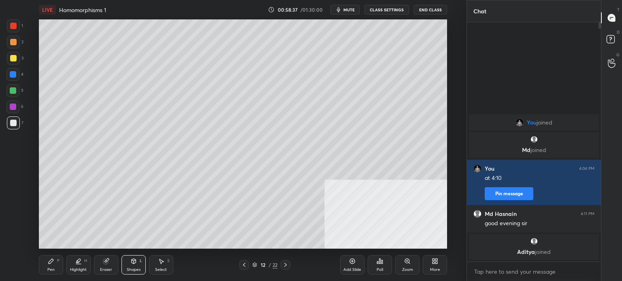
drag, startPoint x: 12, startPoint y: 87, endPoint x: 28, endPoint y: 90, distance: 16.8
click at [12, 89] on div at bounding box center [13, 90] width 6 height 6
drag, startPoint x: 46, startPoint y: 256, endPoint x: 52, endPoint y: 267, distance: 12.0
click at [46, 257] on div "Pen P" at bounding box center [51, 264] width 24 height 19
drag, startPoint x: 52, startPoint y: 267, endPoint x: 49, endPoint y: 251, distance: 15.6
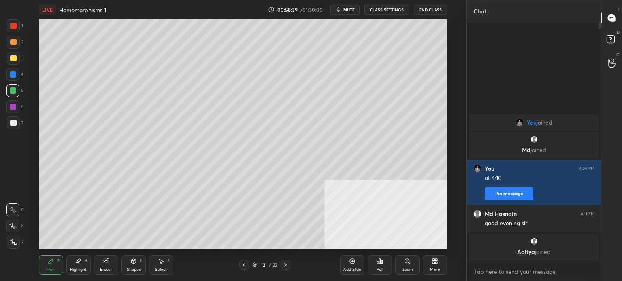
click at [51, 266] on div "Pen P" at bounding box center [51, 264] width 24 height 19
click at [9, 120] on div at bounding box center [13, 123] width 13 height 13
click at [16, 60] on div at bounding box center [13, 58] width 13 height 13
click at [10, 37] on div at bounding box center [13, 42] width 13 height 13
click at [138, 267] on div "Shapes L" at bounding box center [133, 264] width 24 height 19
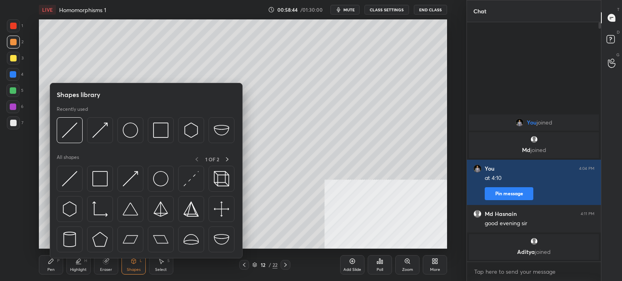
click at [145, 207] on div at bounding box center [146, 211] width 179 height 91
click at [157, 179] on img at bounding box center [160, 178] width 15 height 15
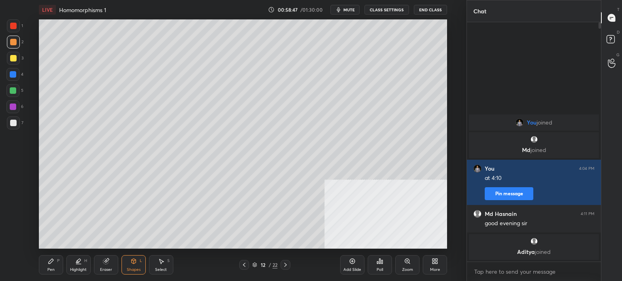
click at [14, 72] on div at bounding box center [12, 74] width 13 height 13
click at [76, 270] on div "Highlight" at bounding box center [78, 270] width 17 height 4
click at [52, 265] on div "Pen P" at bounding box center [51, 264] width 24 height 19
click at [16, 107] on div at bounding box center [12, 106] width 13 height 13
click at [136, 266] on div "Shapes L" at bounding box center [133, 264] width 24 height 19
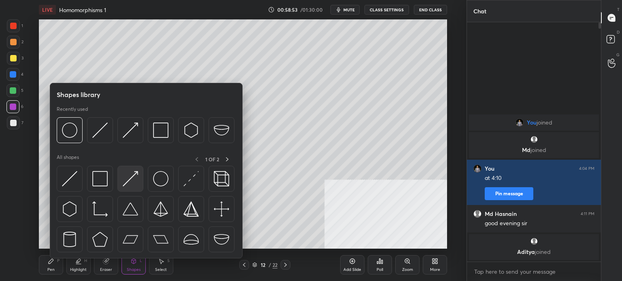
click at [134, 183] on img at bounding box center [130, 178] width 15 height 15
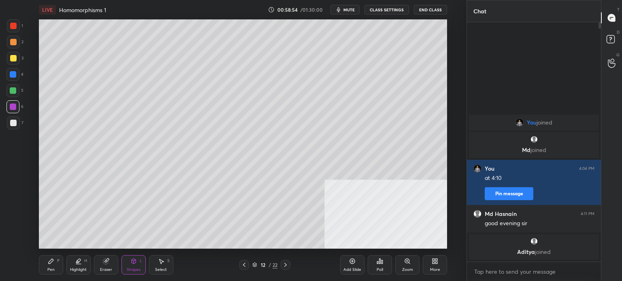
drag, startPoint x: 56, startPoint y: 255, endPoint x: 53, endPoint y: 260, distance: 5.6
click at [56, 256] on div "Pen P Highlight H Eraser Shapes L Select S 12 / 22 Add Slide Poll Zoom More" at bounding box center [243, 265] width 408 height 32
click at [12, 128] on div at bounding box center [13, 123] width 13 height 13
click at [54, 266] on div "Pen P" at bounding box center [51, 264] width 24 height 19
click at [139, 260] on div "Shapes L" at bounding box center [133, 264] width 24 height 19
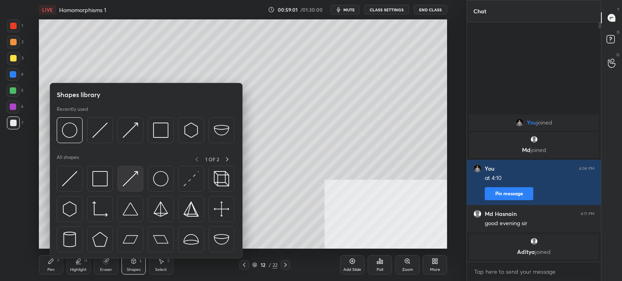
click at [134, 183] on img at bounding box center [130, 178] width 15 height 15
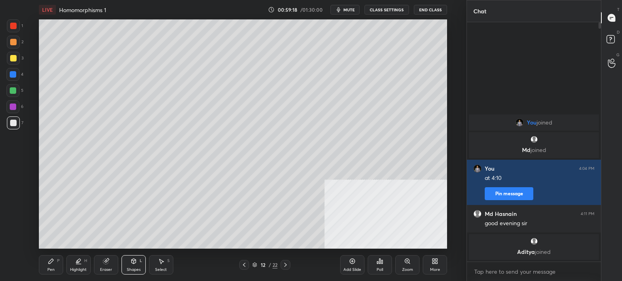
drag, startPoint x: 4, startPoint y: 89, endPoint x: 13, endPoint y: 90, distance: 8.5
click at [13, 90] on div "1 2 3 4 5 6 7 C X Z C X Z E E Erase all H H" at bounding box center [13, 134] width 26 height 230
drag, startPoint x: 11, startPoint y: 89, endPoint x: 5, endPoint y: 90, distance: 5.3
click at [10, 90] on div at bounding box center [13, 90] width 6 height 6
click at [81, 270] on div "Highlight" at bounding box center [78, 270] width 17 height 4
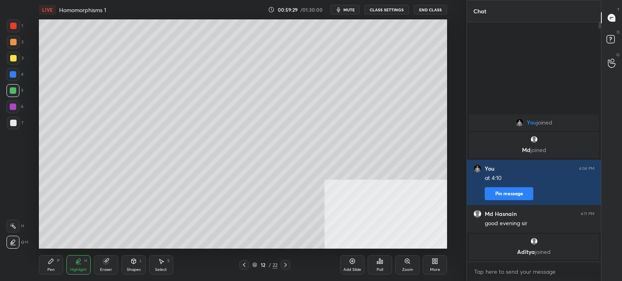
click at [44, 267] on div "Pen P" at bounding box center [51, 264] width 24 height 19
drag, startPoint x: 12, startPoint y: 122, endPoint x: 19, endPoint y: 119, distance: 7.4
click at [12, 123] on div at bounding box center [13, 123] width 6 height 6
click at [353, 10] on span "mute" at bounding box center [348, 10] width 11 height 6
click at [432, 9] on button "End Class" at bounding box center [430, 10] width 33 height 10
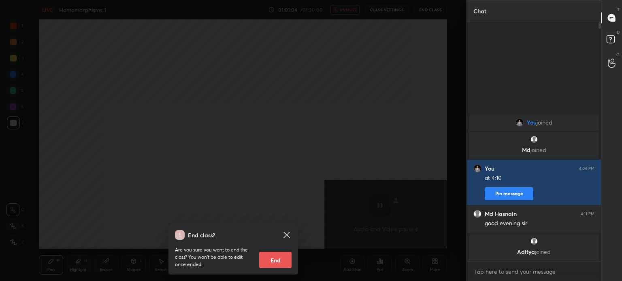
click at [287, 230] on div "End class? Are you sure you want to end the class? You won’t be able to edit on…" at bounding box center [233, 249] width 130 height 51
click at [288, 233] on icon at bounding box center [287, 235] width 10 height 10
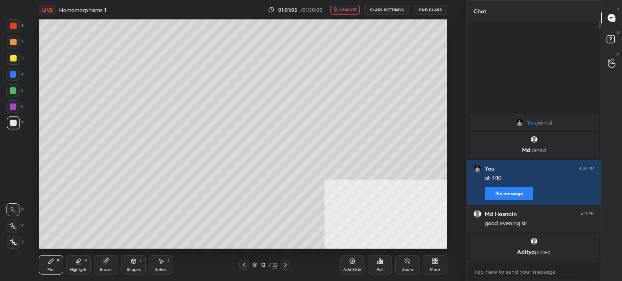
click at [355, 10] on span "unmute" at bounding box center [348, 10] width 17 height 6
click at [17, 125] on div at bounding box center [13, 123] width 13 height 13
click at [13, 93] on div at bounding box center [13, 90] width 6 height 6
click at [14, 111] on div at bounding box center [12, 106] width 13 height 13
click at [11, 89] on div at bounding box center [13, 90] width 6 height 6
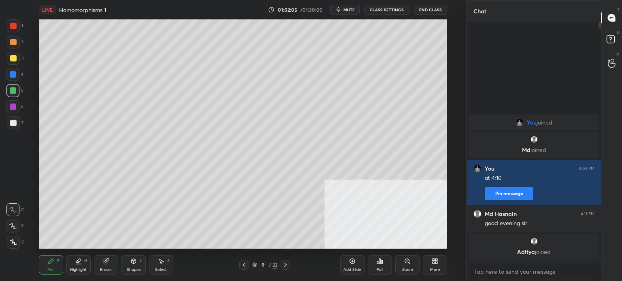
click at [15, 123] on div at bounding box center [13, 123] width 6 height 6
click at [285, 264] on icon at bounding box center [285, 265] width 6 height 6
click at [285, 264] on icon at bounding box center [285, 265] width 2 height 4
click at [287, 267] on icon at bounding box center [285, 265] width 6 height 6
click at [10, 175] on div "1 2 3 4 5 6 7 C X Z C X Z E E Erase all H H" at bounding box center [13, 134] width 26 height 230
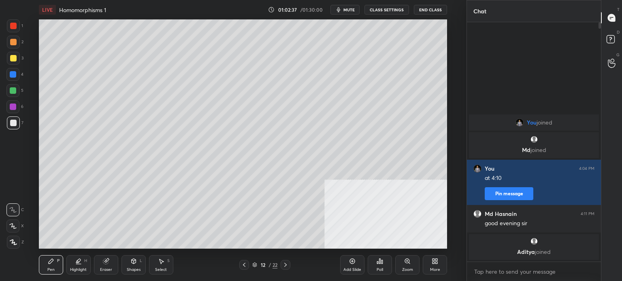
click at [358, 271] on div "Add Slide" at bounding box center [352, 270] width 18 height 4
click at [18, 118] on div at bounding box center [13, 123] width 13 height 13
click at [23, 114] on div "1 2 3 4 5 6 7 C X Z C X Z E E Erase all H H" at bounding box center [13, 134] width 26 height 230
click at [13, 62] on div at bounding box center [13, 58] width 13 height 13
click at [432, 10] on button "End Class" at bounding box center [430, 10] width 33 height 10
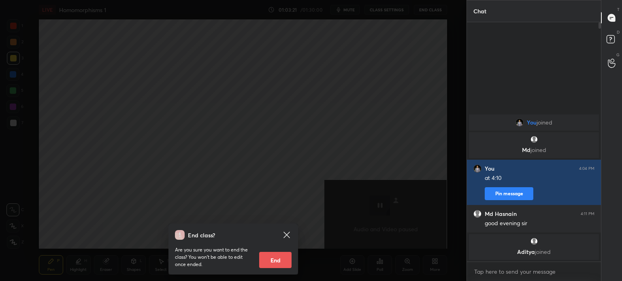
click at [276, 257] on button "End" at bounding box center [275, 260] width 32 height 16
type textarea "x"
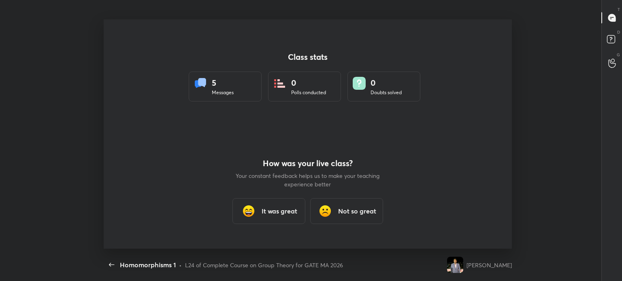
scroll to position [0, 0]
